Goal: Task Accomplishment & Management: Manage account settings

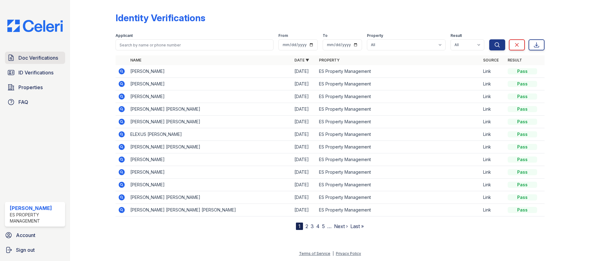
click at [46, 58] on span "Doc Verifications" at bounding box center [38, 57] width 40 height 7
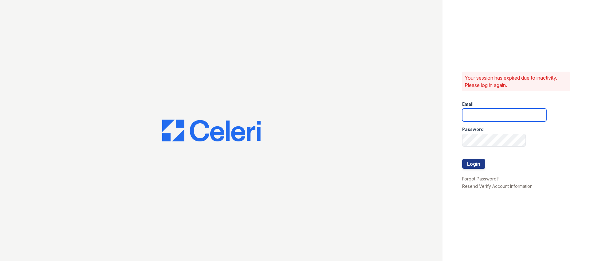
click at [477, 113] on input "email" at bounding box center [504, 114] width 84 height 13
click at [510, 116] on input "email" at bounding box center [504, 114] width 84 height 13
click at [0, 261] on com-1password-button at bounding box center [0, 261] width 0 height 0
type input "Dana@indianapolispropertymanagement.com"
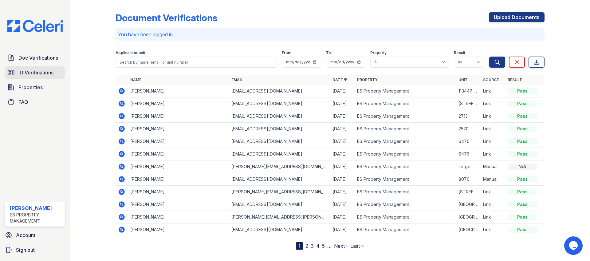
click at [39, 78] on link "ID Verifications" at bounding box center [35, 72] width 60 height 12
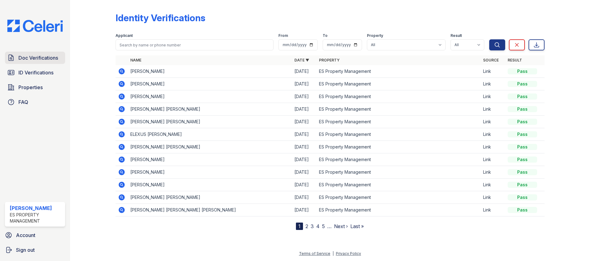
click at [40, 58] on span "Doc Verifications" at bounding box center [38, 57] width 40 height 7
